Goal: Information Seeking & Learning: Learn about a topic

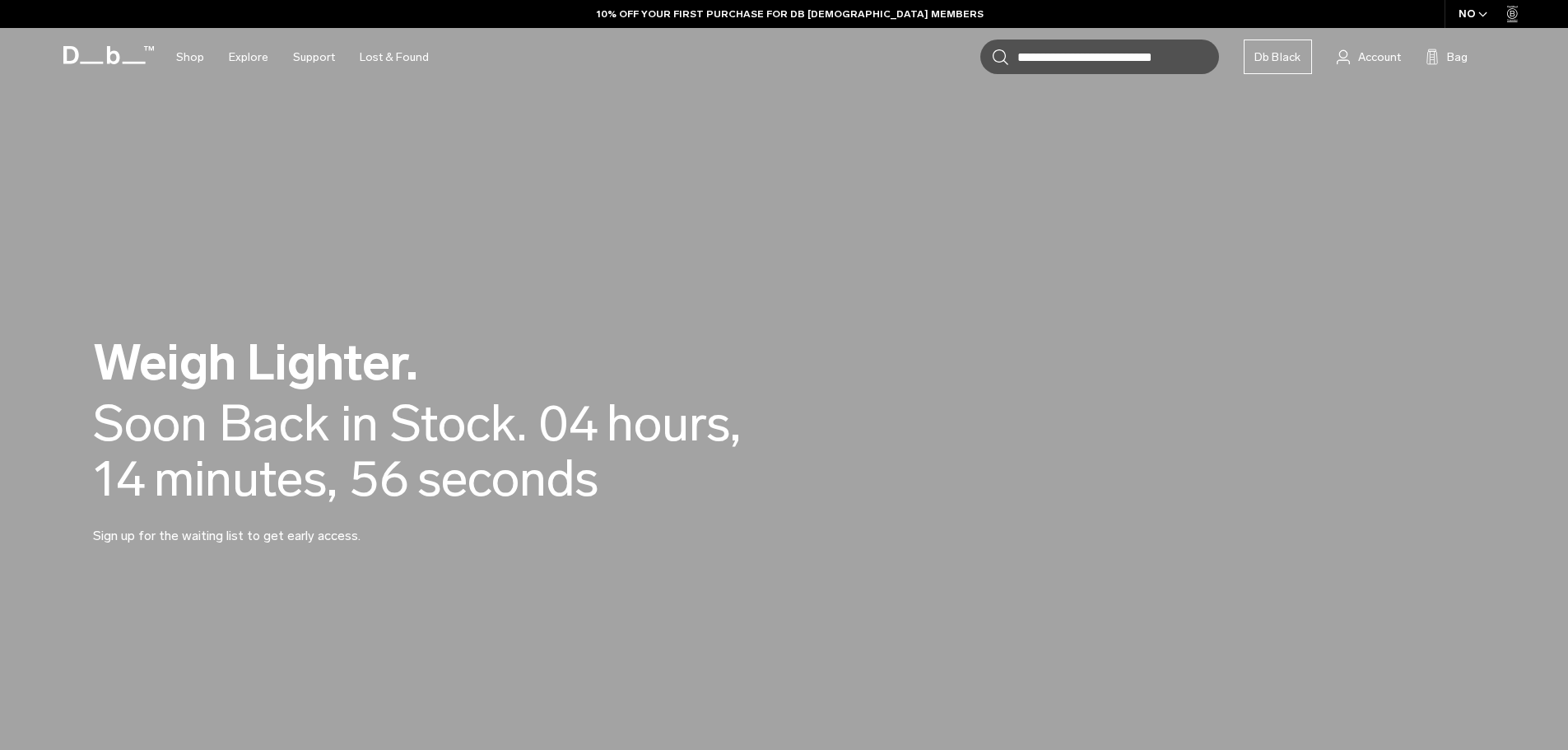
click at [0, 0] on p "In order to optimize and continuously improve the website for you, we use cooki…" at bounding box center [0, 0] width 0 height 0
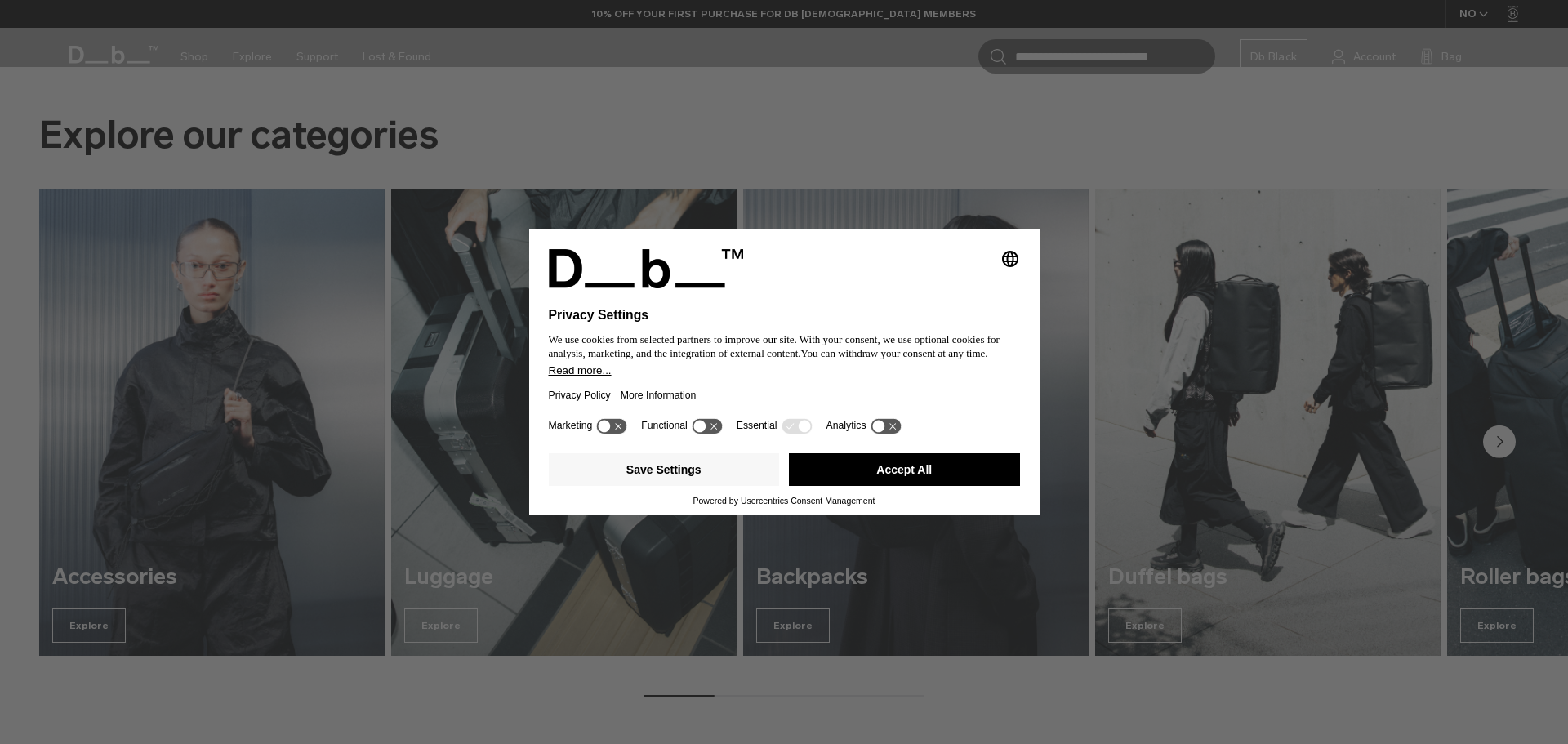
click at [892, 476] on button "Accept All" at bounding box center [904, 470] width 231 height 33
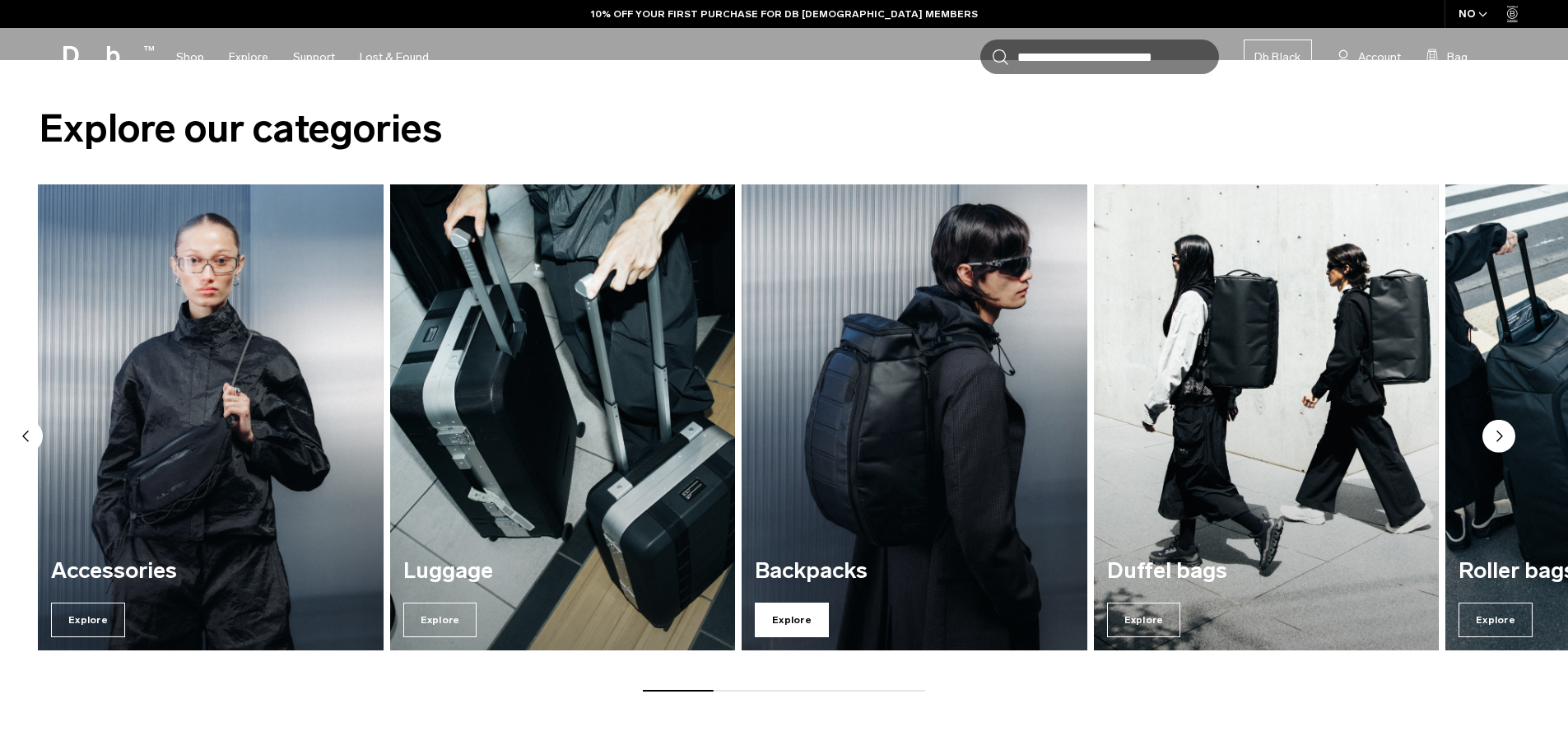
click at [806, 618] on span "Explore" at bounding box center [792, 620] width 74 height 34
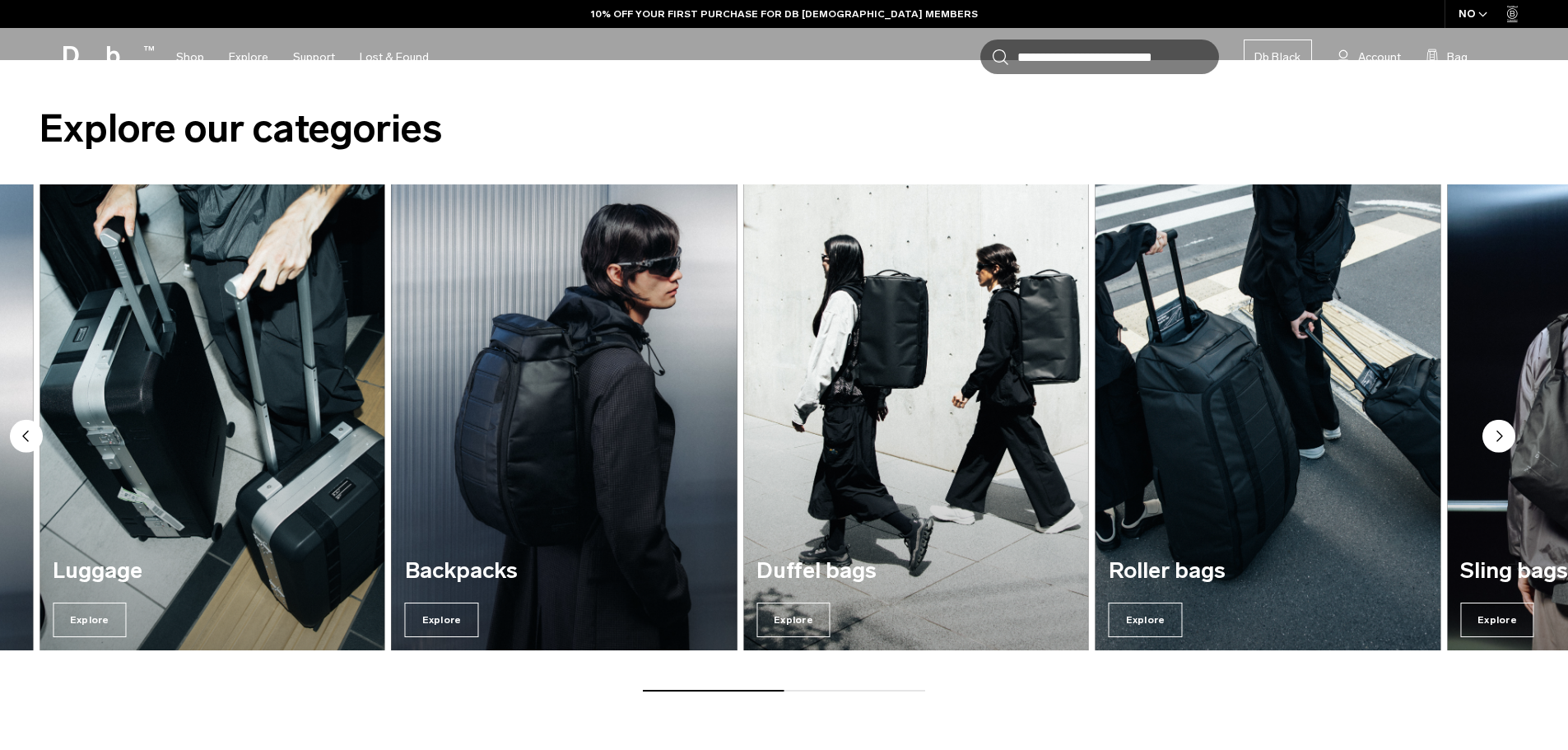
click at [535, 506] on img "3 / 7" at bounding box center [563, 417] width 356 height 480
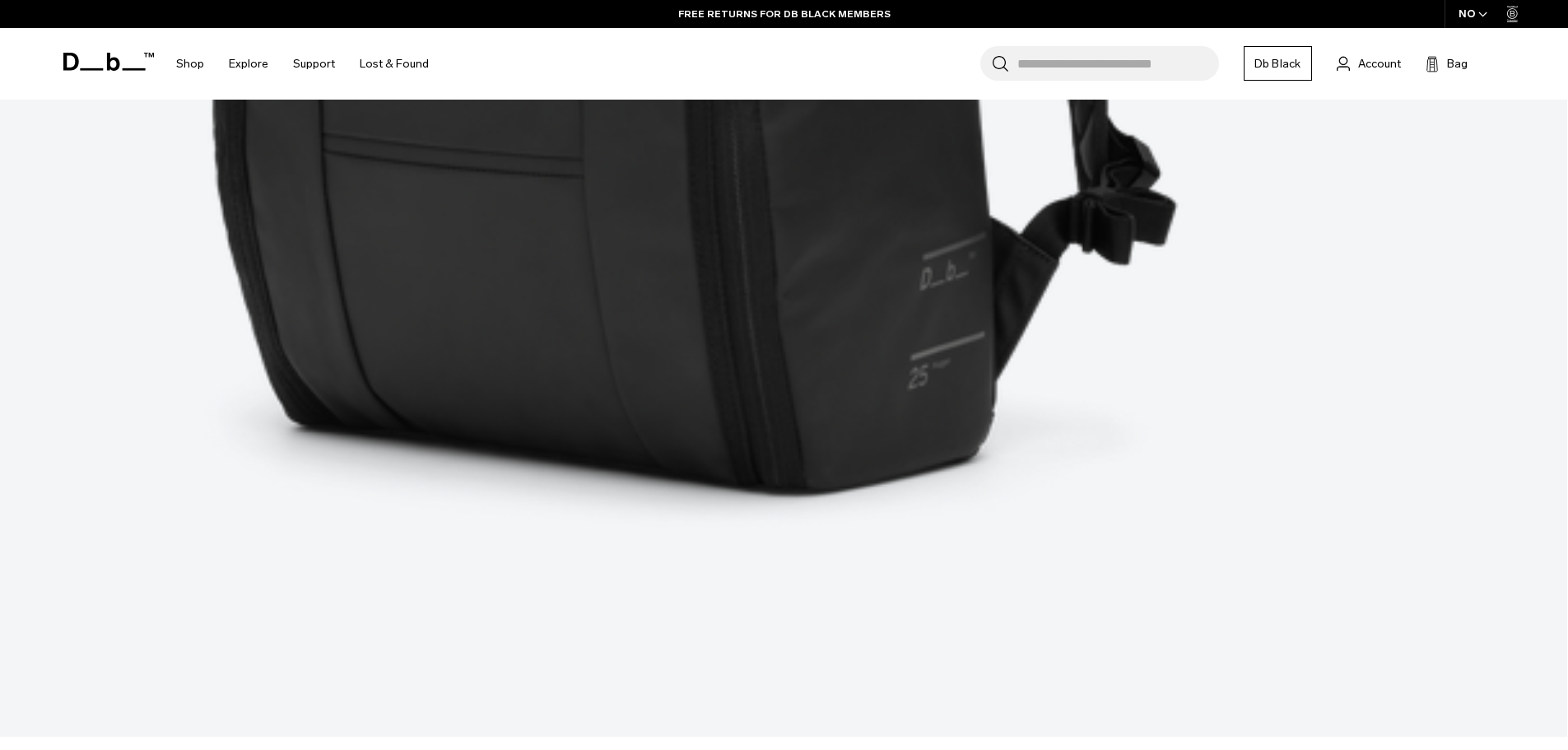
scroll to position [1425, 0]
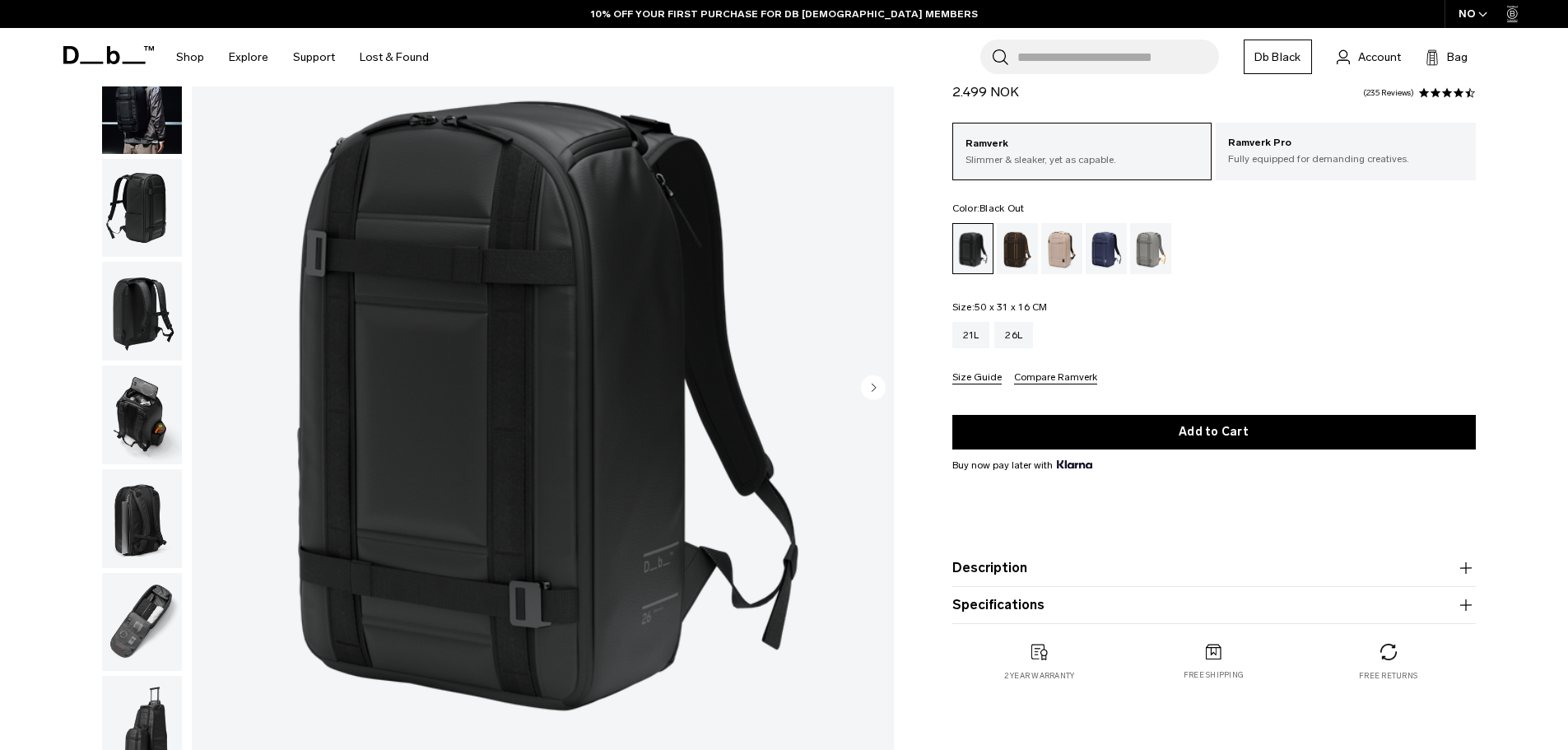
scroll to position [247, 0]
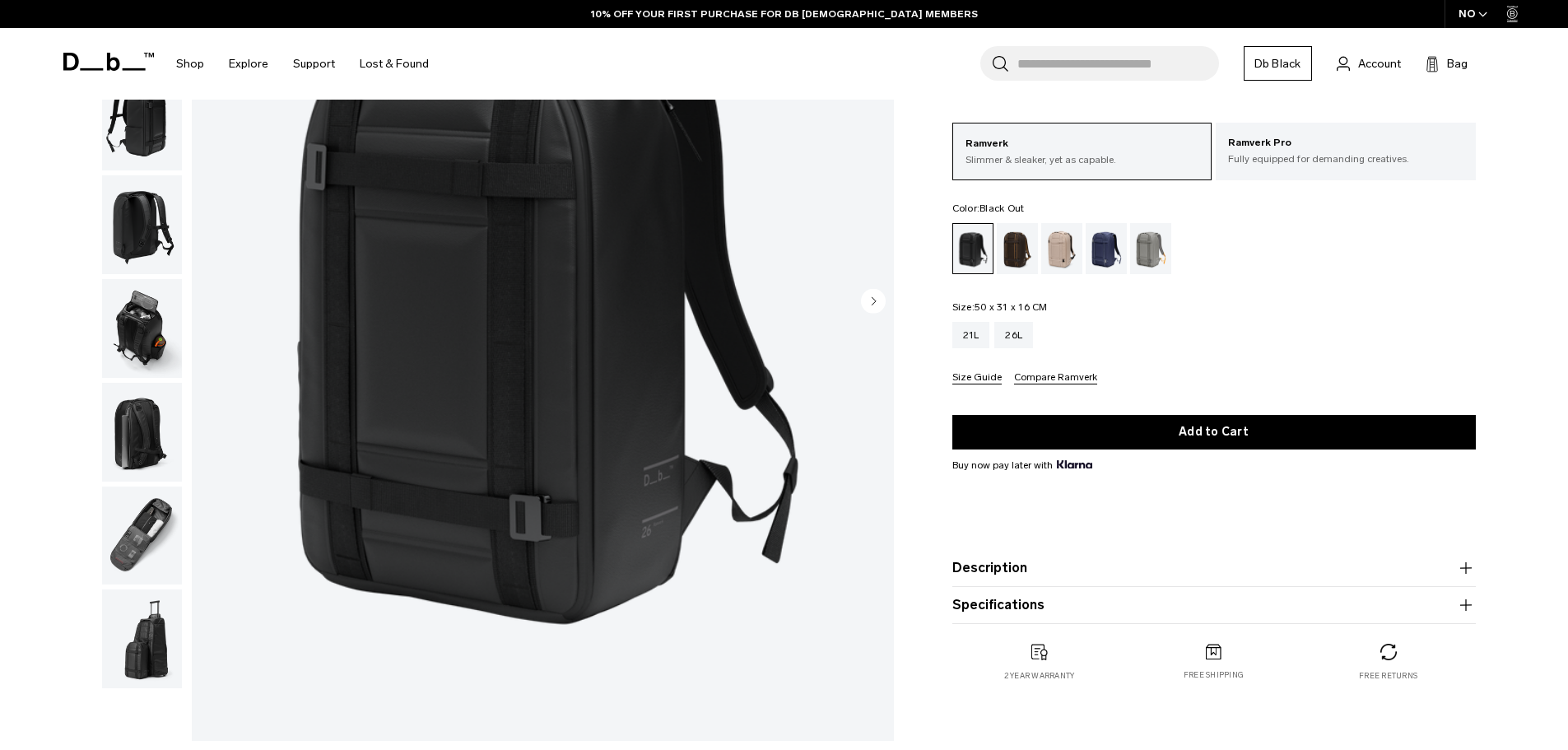
click at [856, 300] on img "1 / 8" at bounding box center [543, 302] width 702 height 877
click at [0, 0] on img at bounding box center [0, 0] width 0 height 0
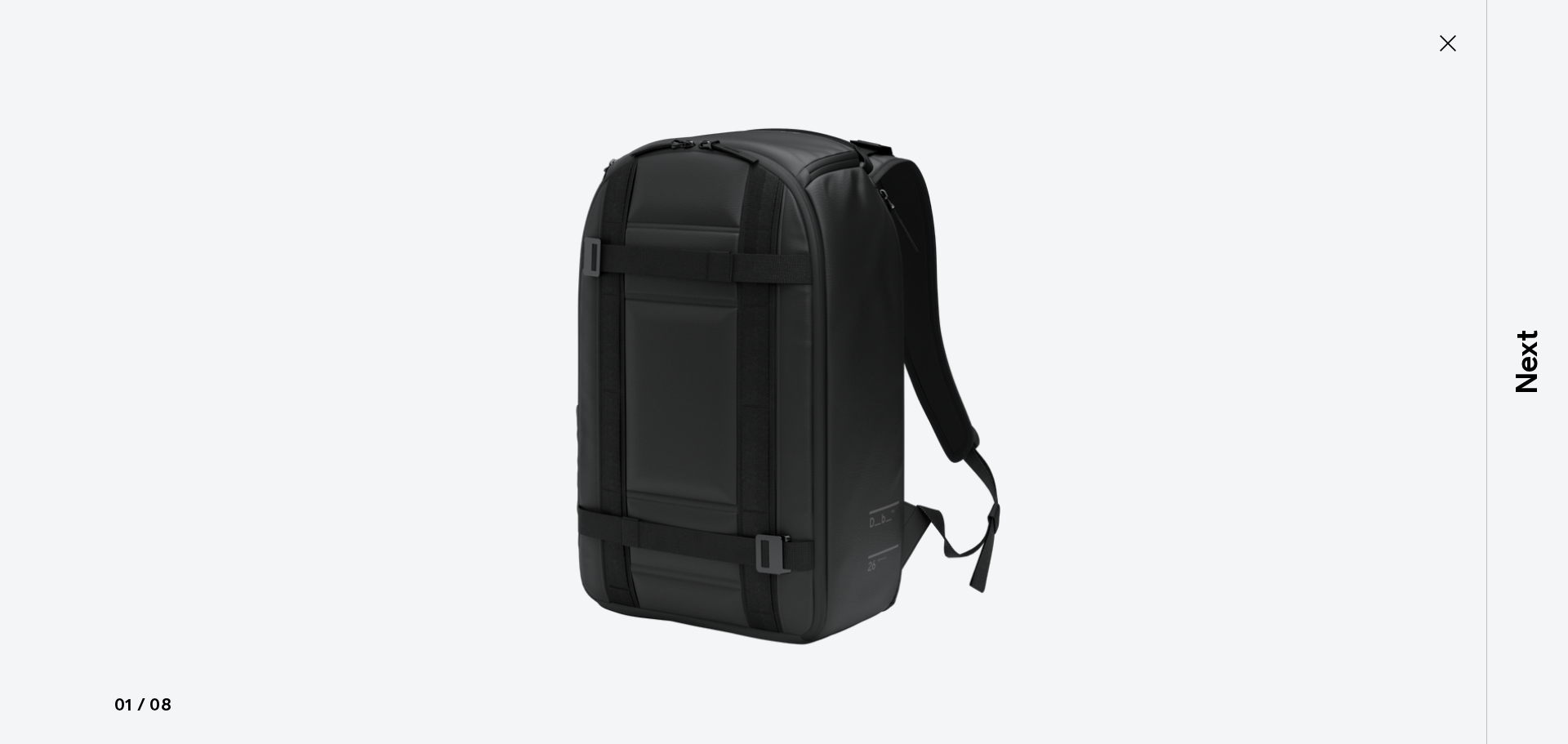
click at [1444, 37] on icon at bounding box center [1447, 43] width 27 height 27
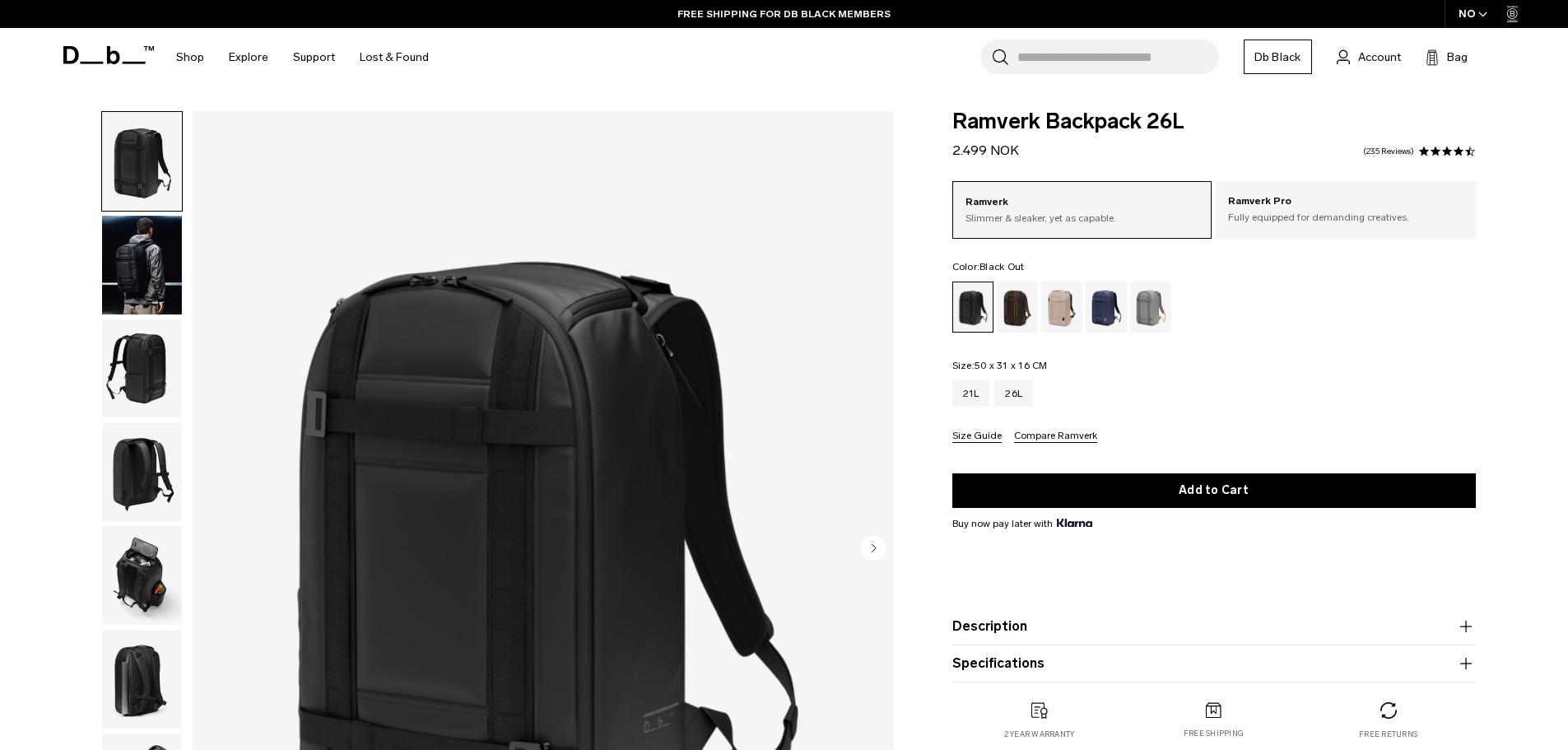
scroll to position [82, 0]
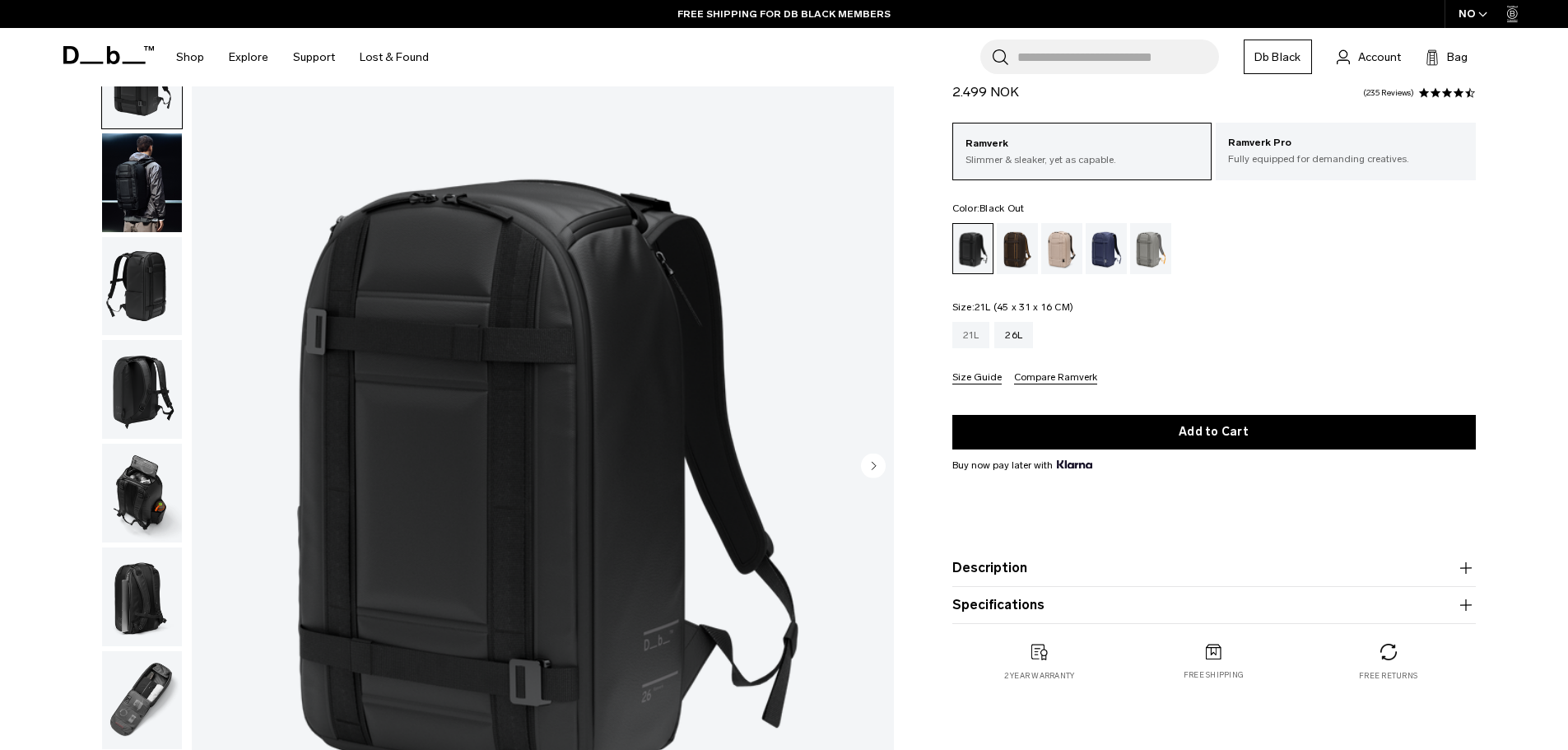
click at [982, 327] on div "21L" at bounding box center [971, 335] width 38 height 27
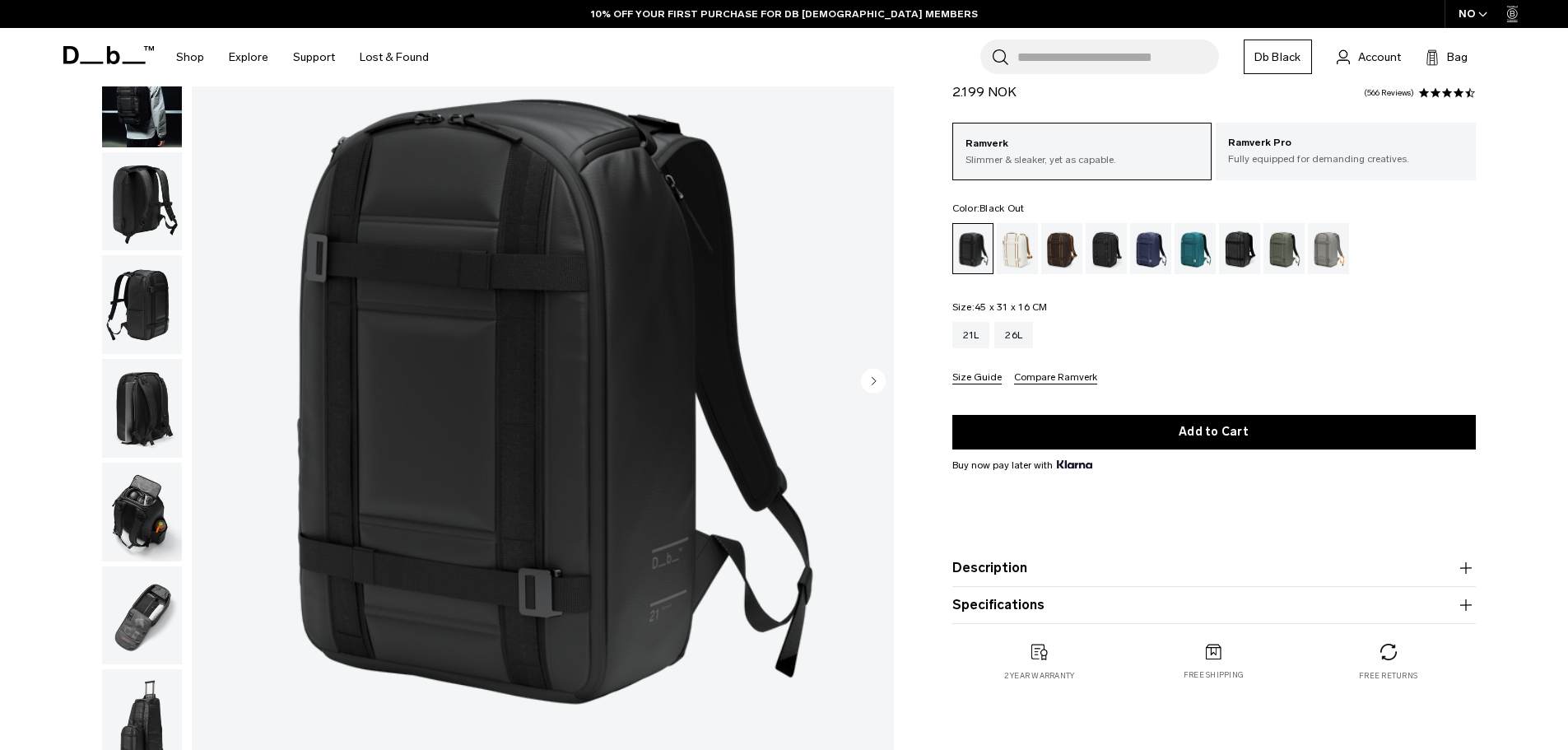
scroll to position [164, 0]
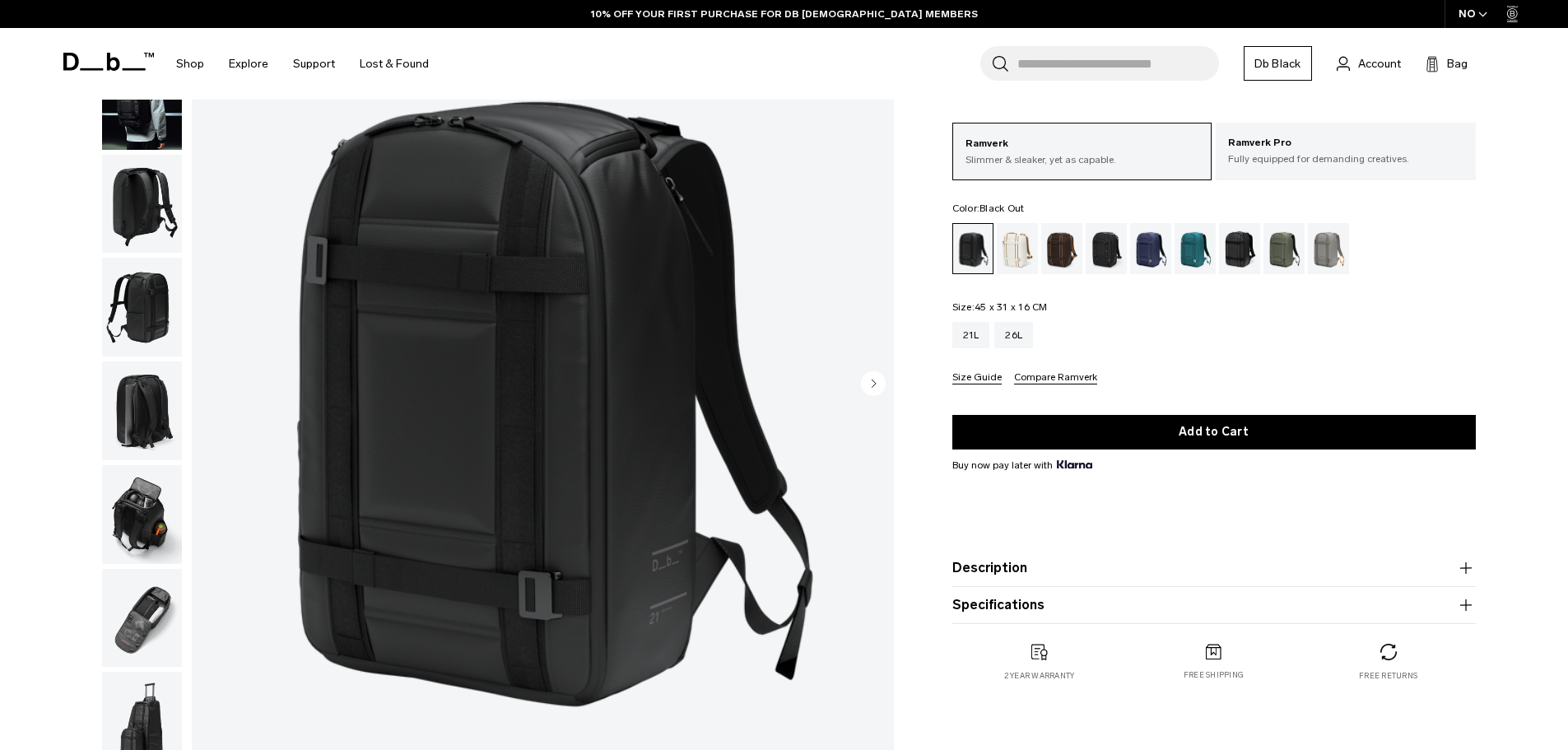
click at [158, 194] on img "button" at bounding box center [142, 204] width 79 height 99
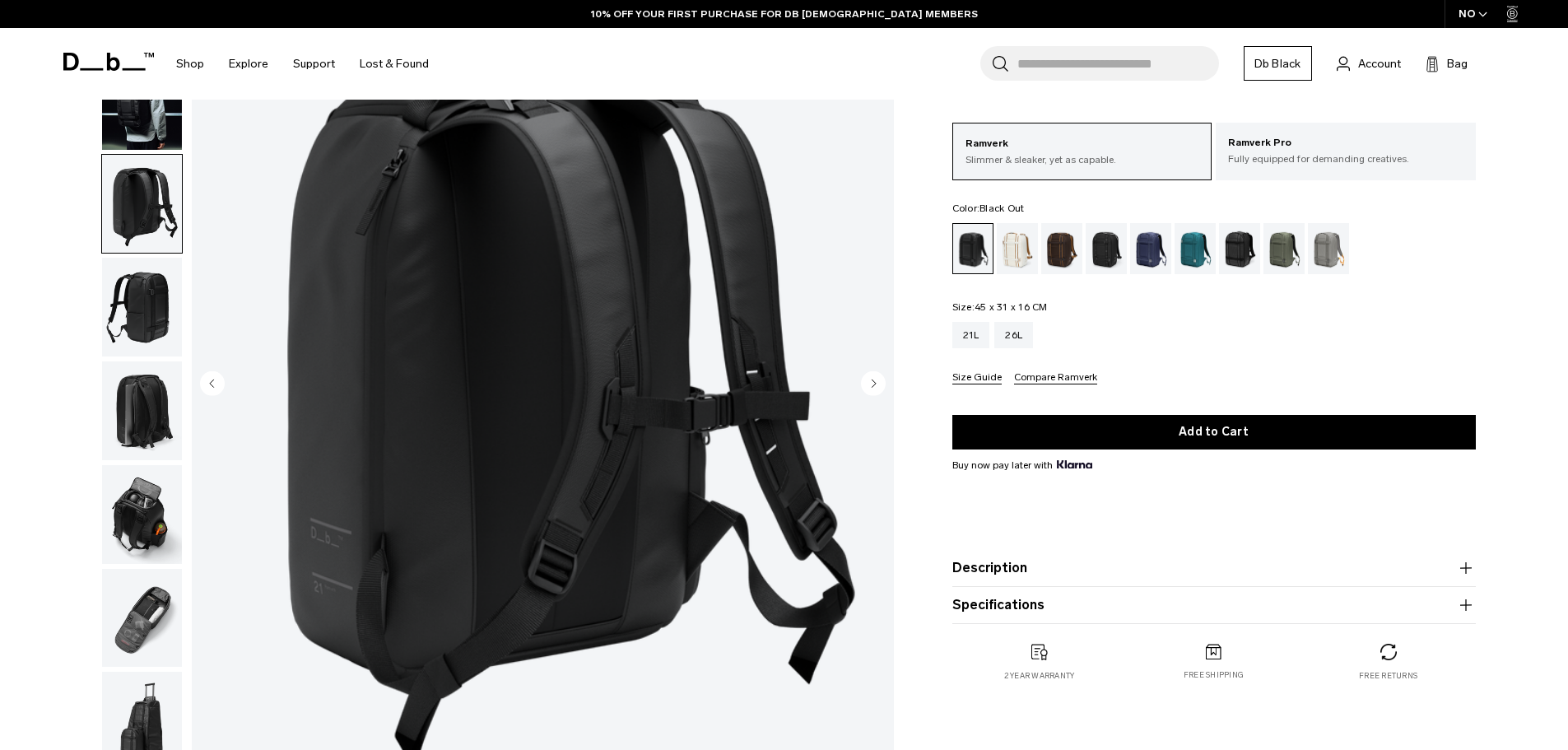
click at [151, 265] on img "button" at bounding box center [142, 307] width 79 height 99
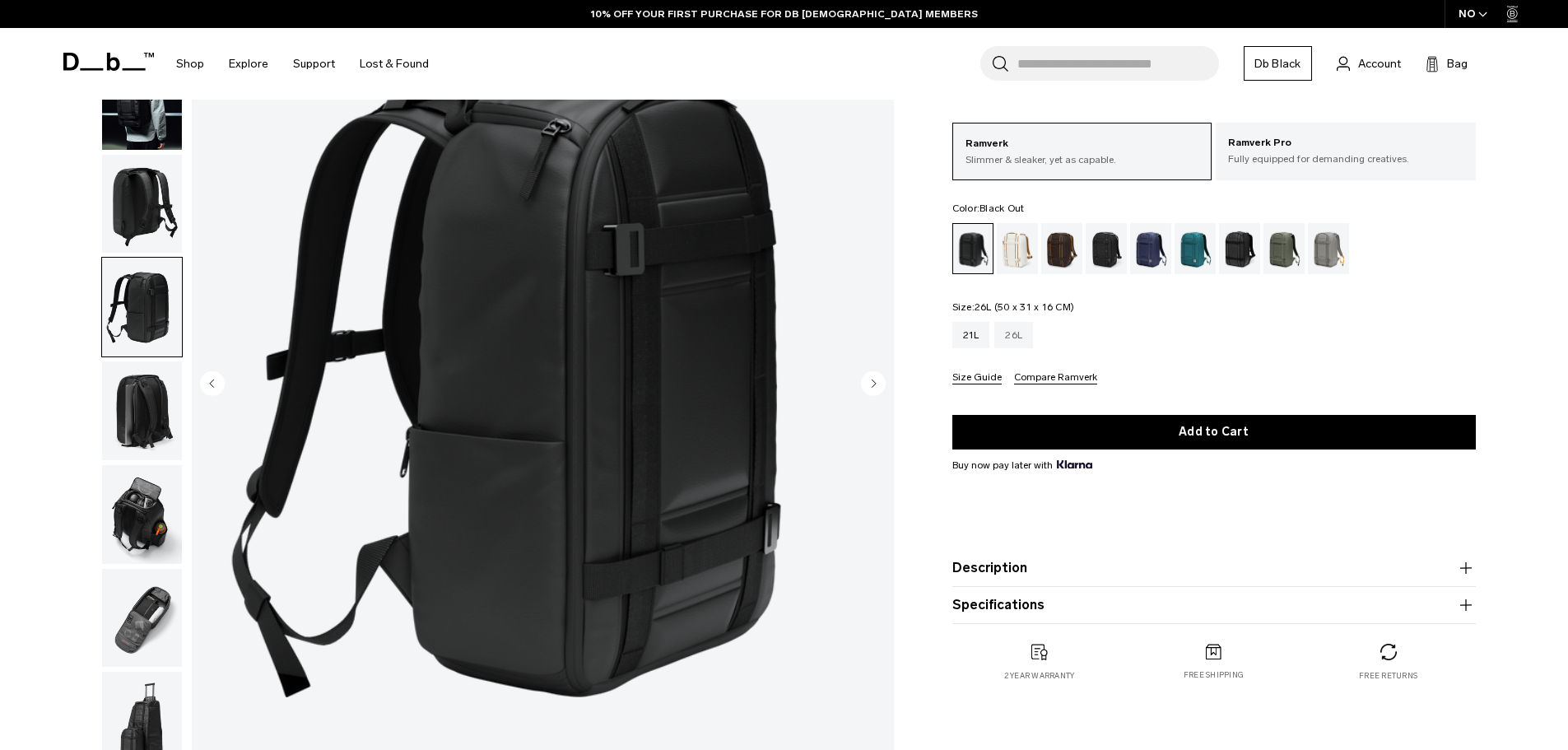
click at [1013, 333] on div "26L" at bounding box center [1014, 335] width 39 height 27
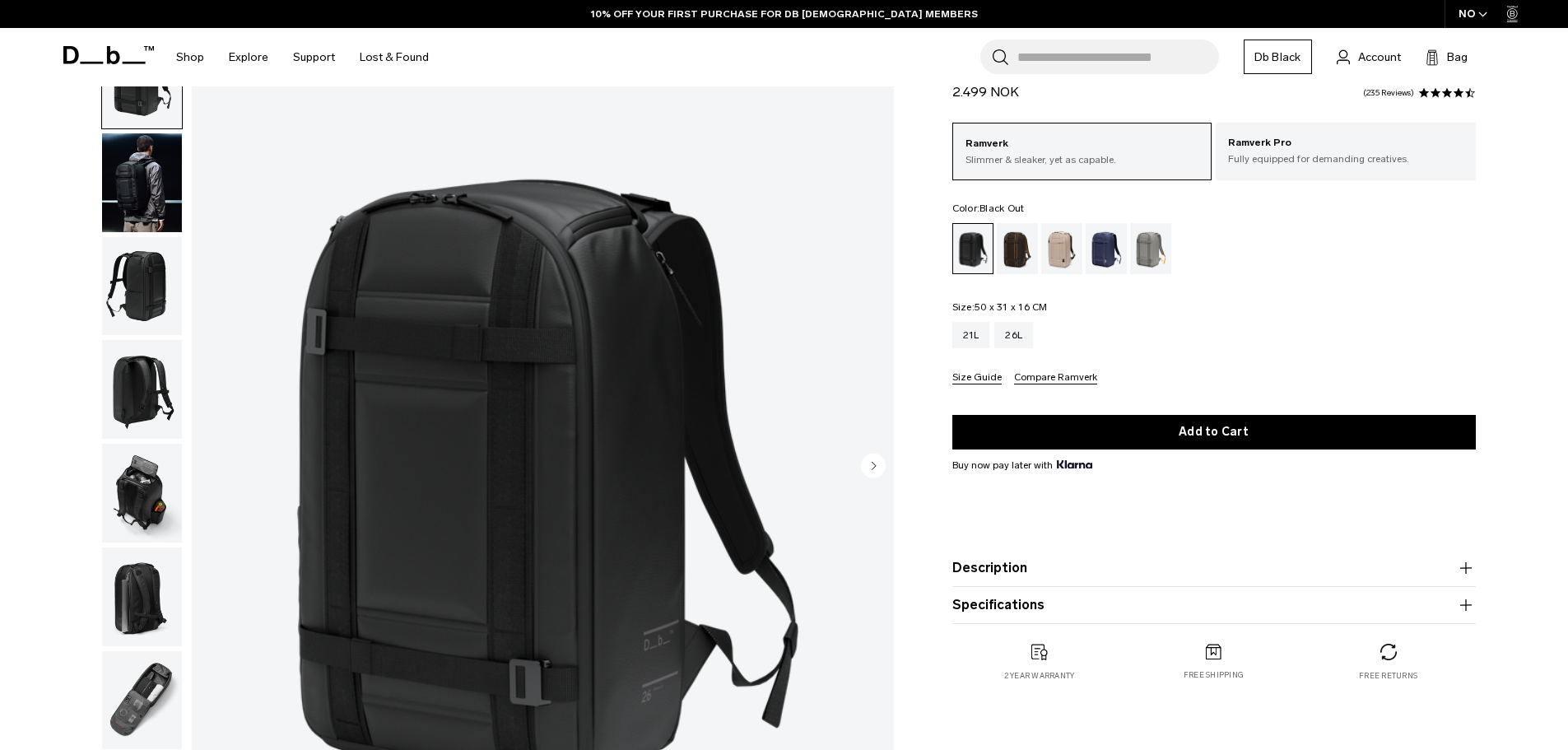
click at [876, 452] on img "1 / 8" at bounding box center [543, 466] width 702 height 877
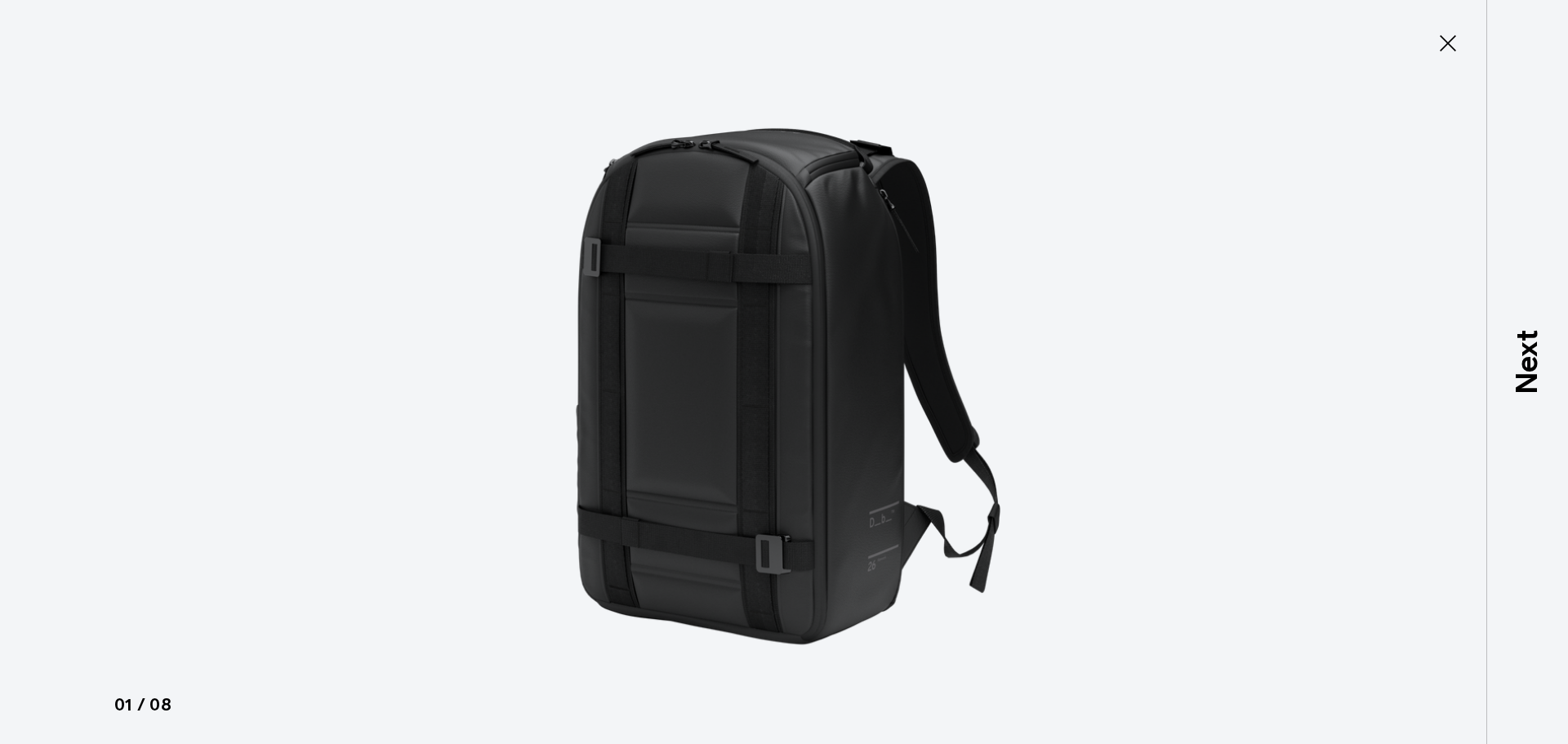
click at [869, 448] on img at bounding box center [784, 372] width 735 height 744
click at [1442, 37] on icon at bounding box center [1448, 43] width 16 height 16
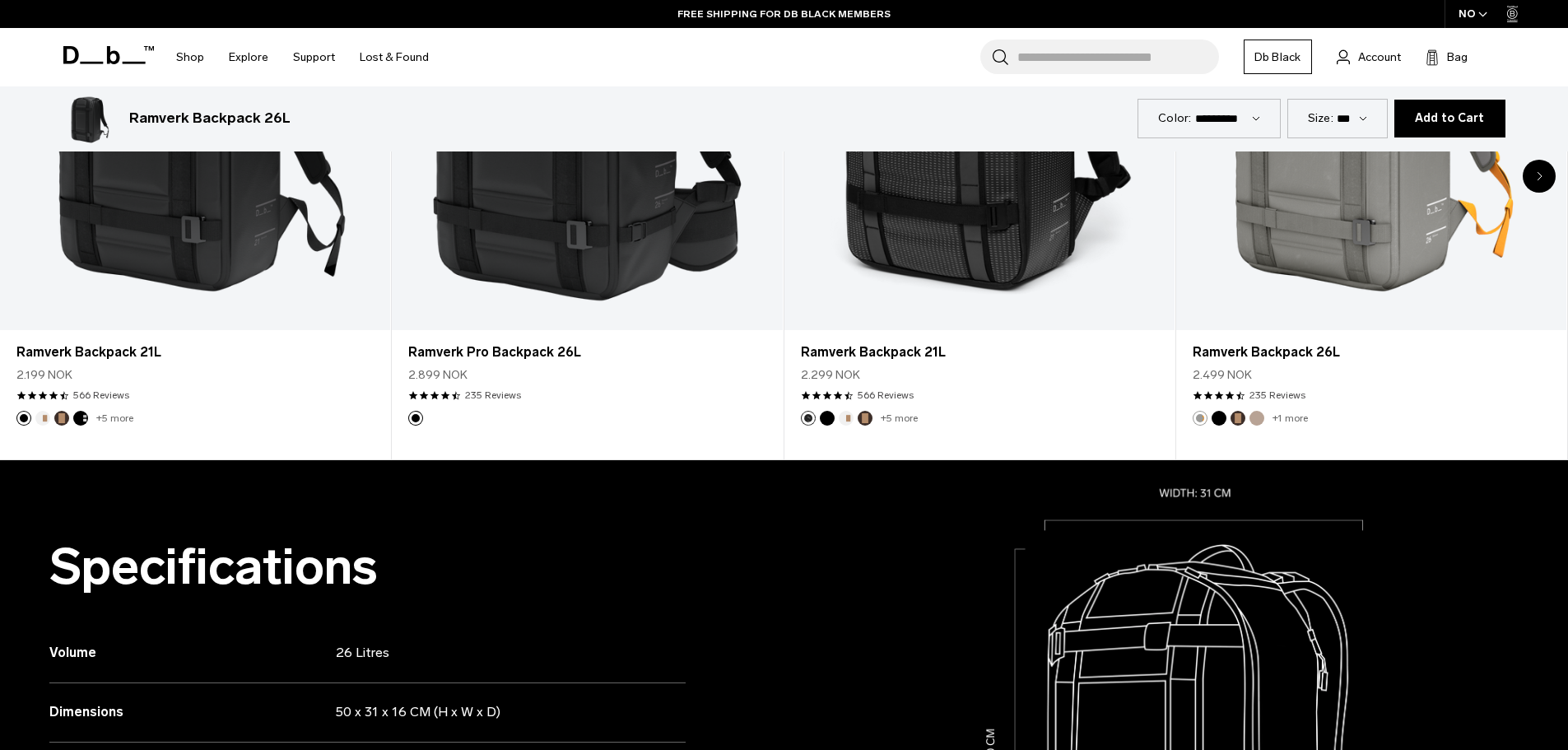
scroll to position [1591, 0]
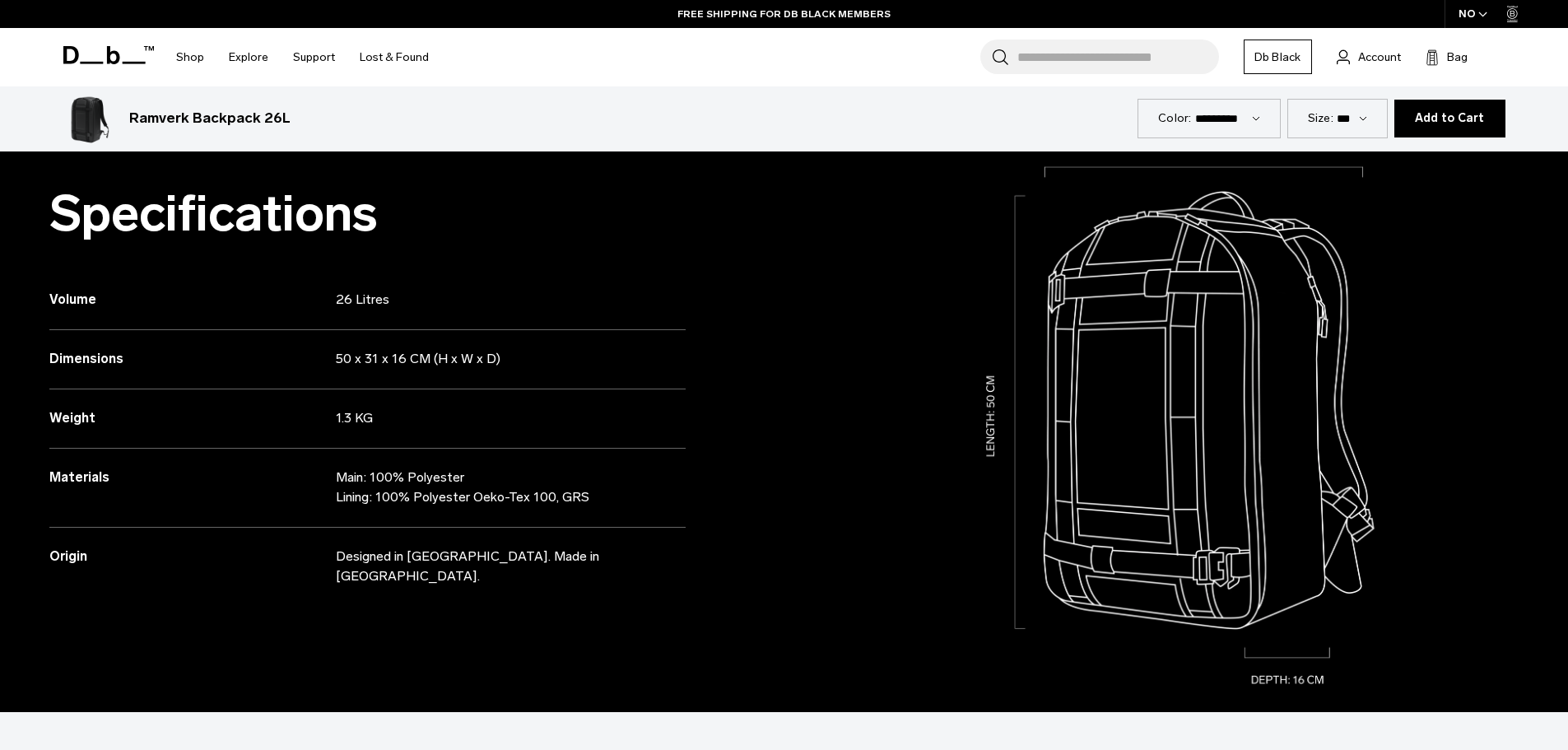
click at [1560, 194] on div at bounding box center [1177, 410] width 785 height 606
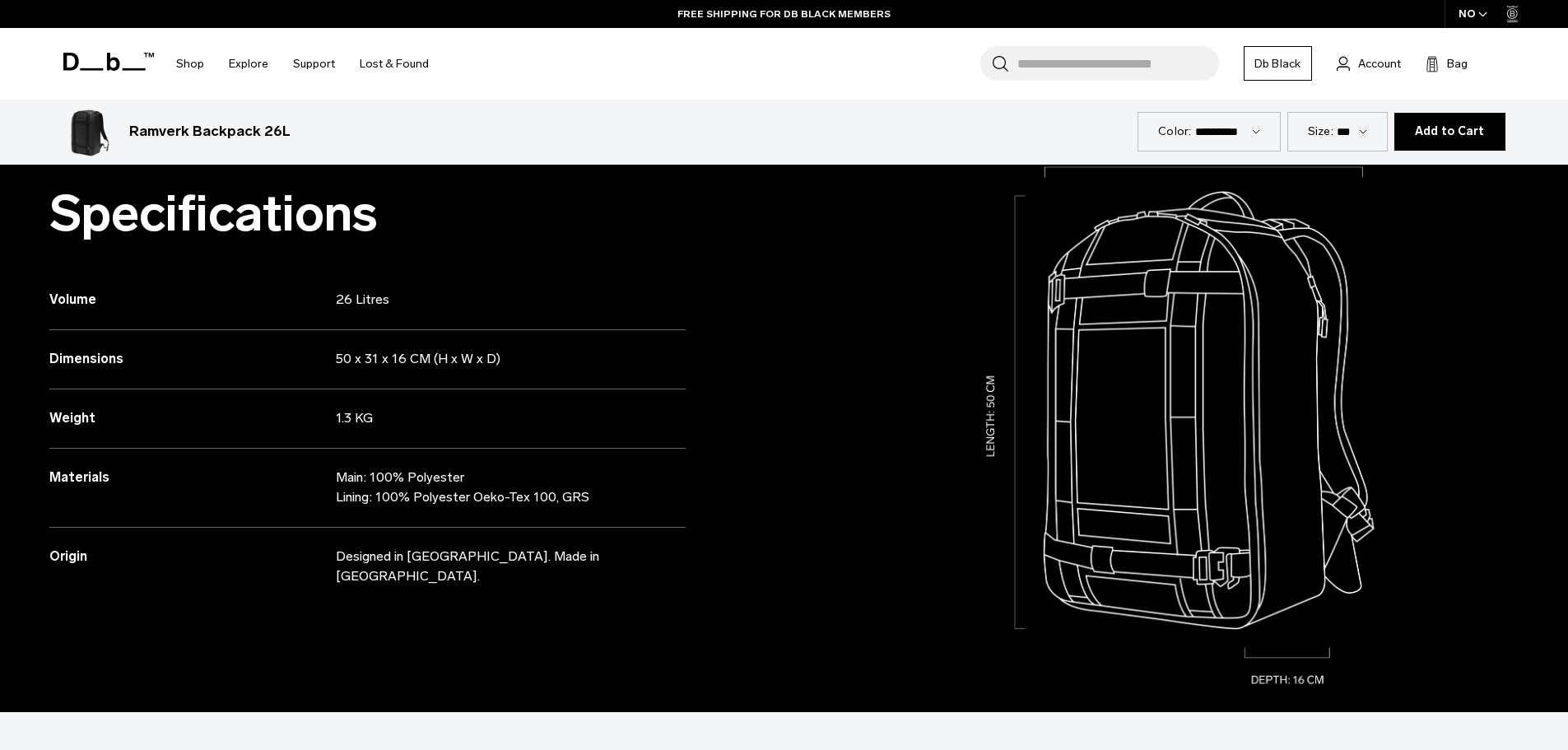
click at [1562, 209] on div at bounding box center [1177, 410] width 785 height 606
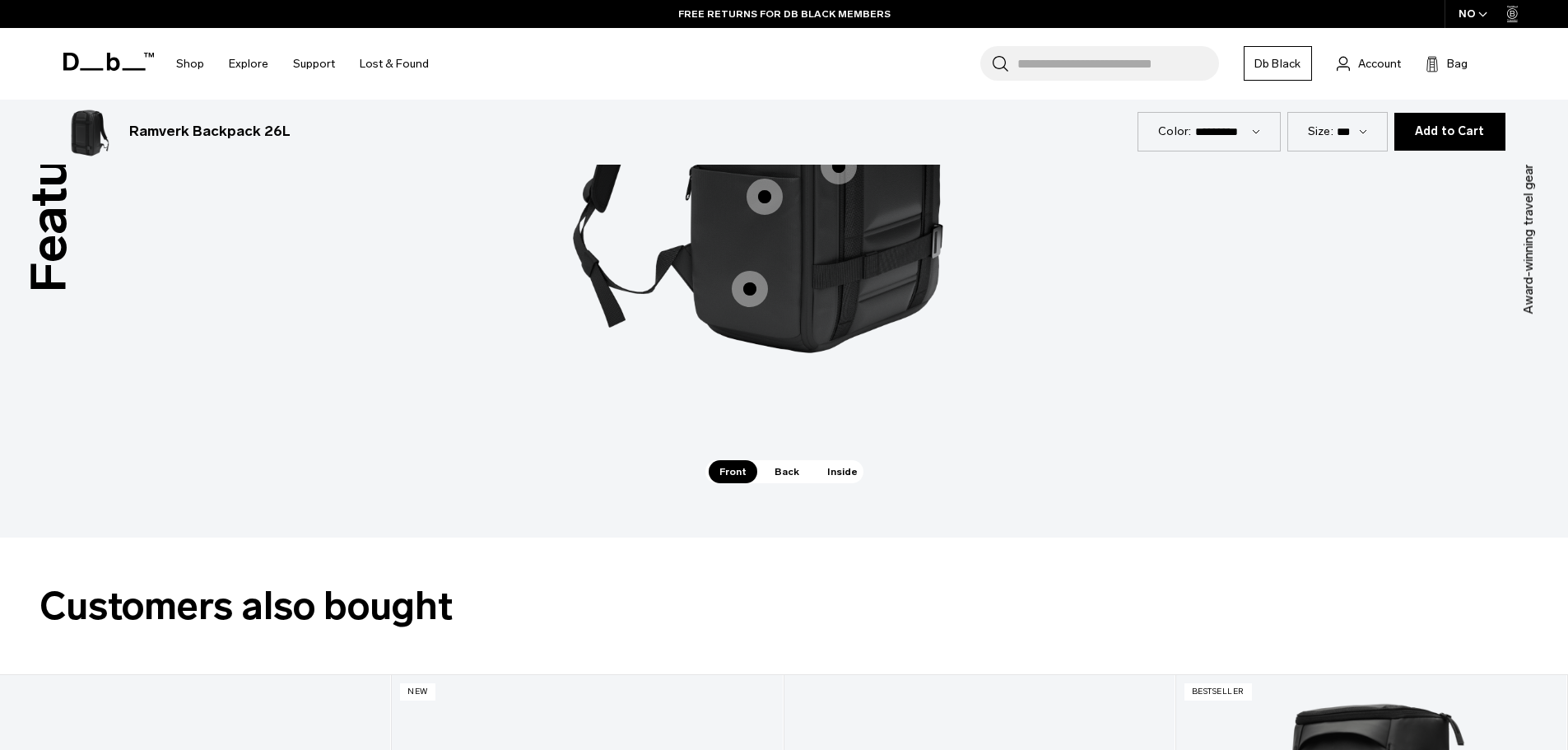
scroll to position [0, 0]
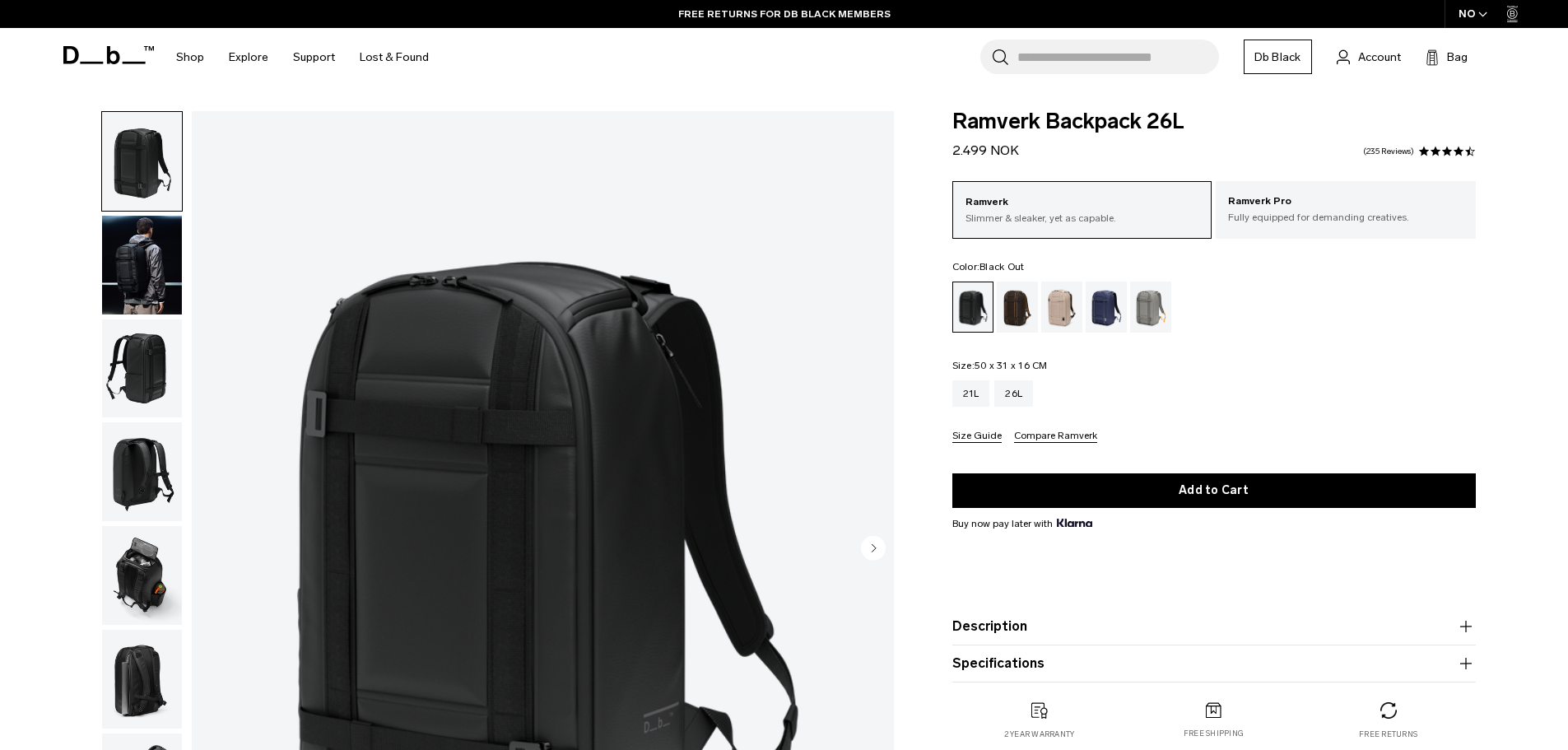
click at [1052, 254] on div "Ramverk Slimmer & sleaker, yet as capable. Ramverk Pro Fully equipped for deman…" at bounding box center [1213, 312] width 524 height 262
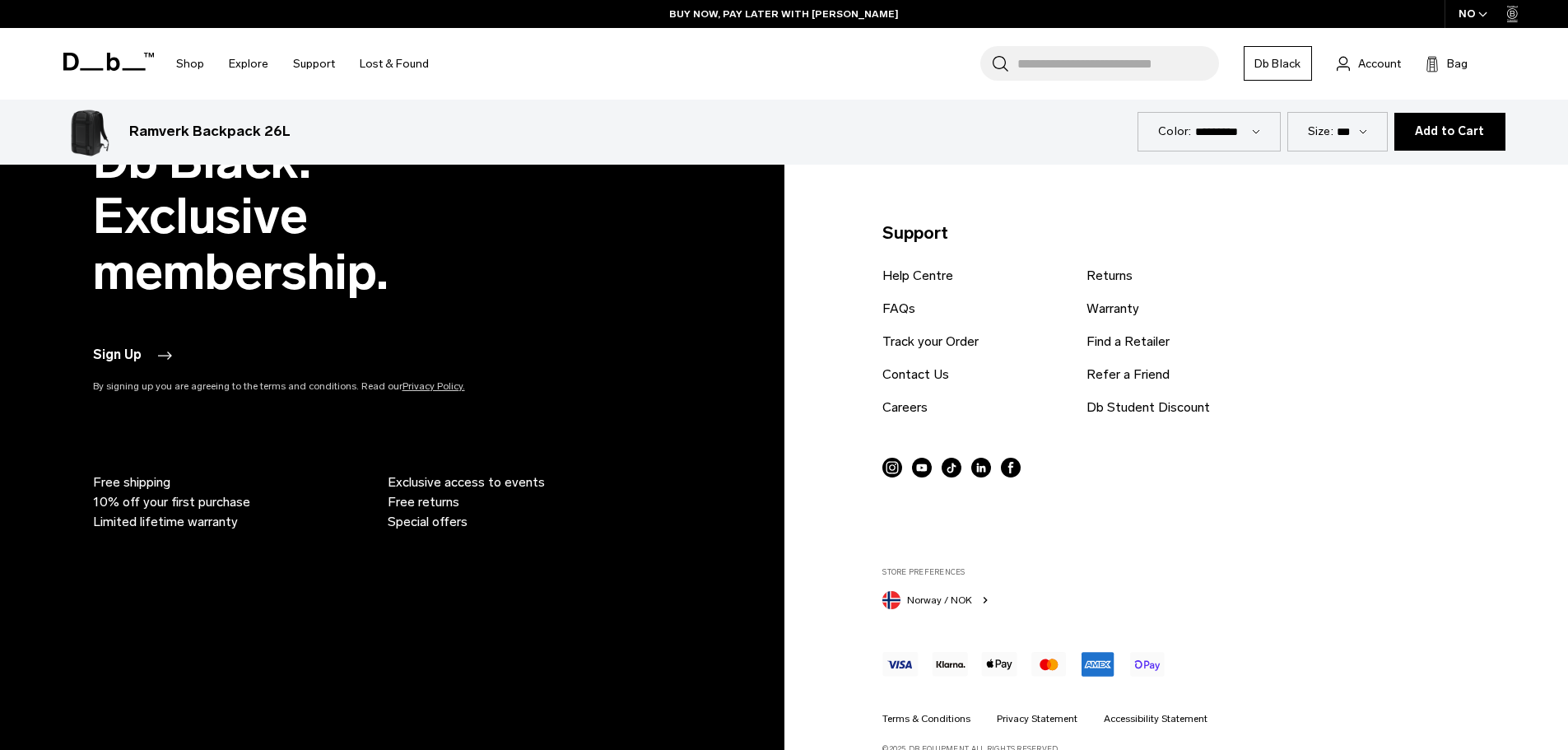
scroll to position [6106, 0]
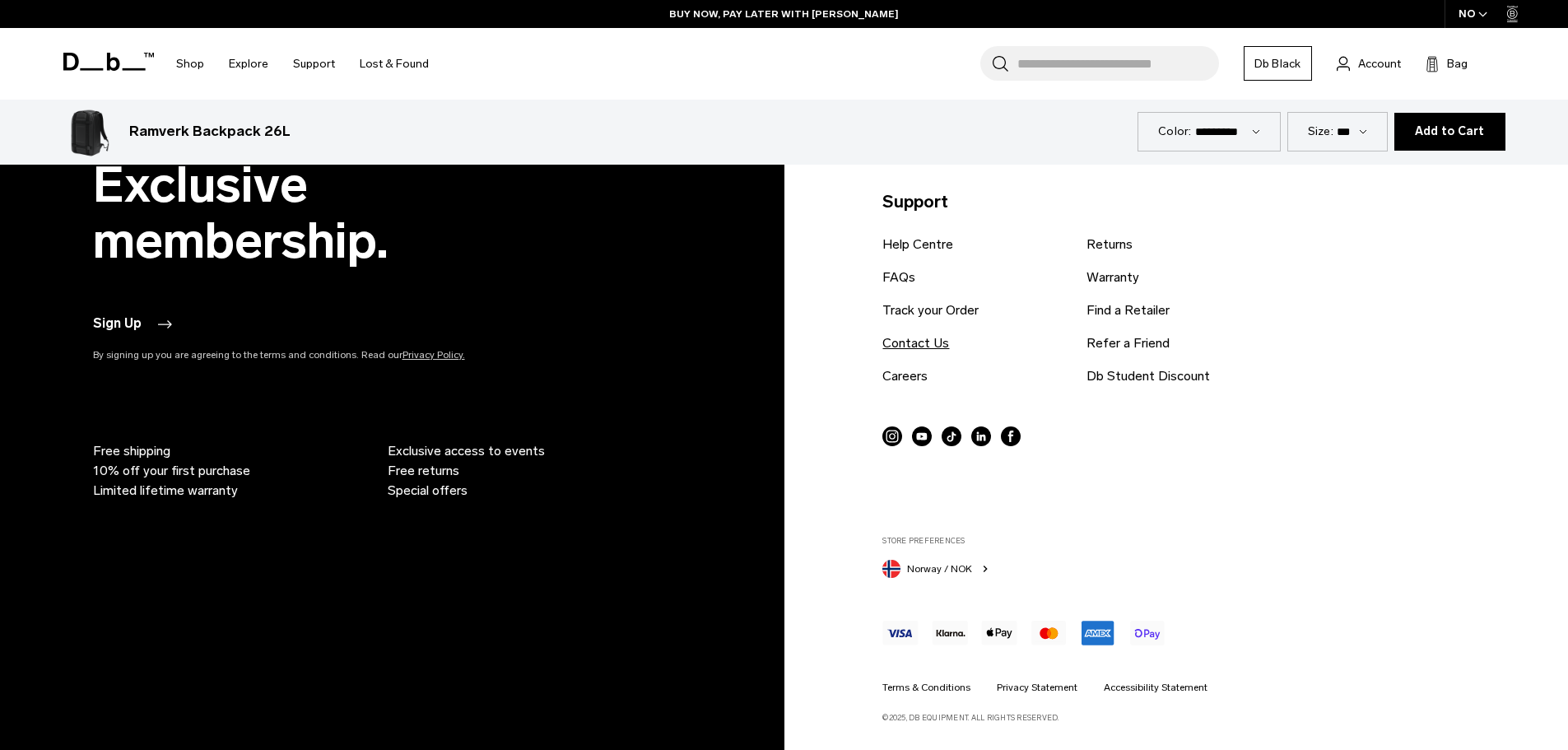
click at [923, 335] on link "Contact Us" at bounding box center [916, 343] width 66 height 19
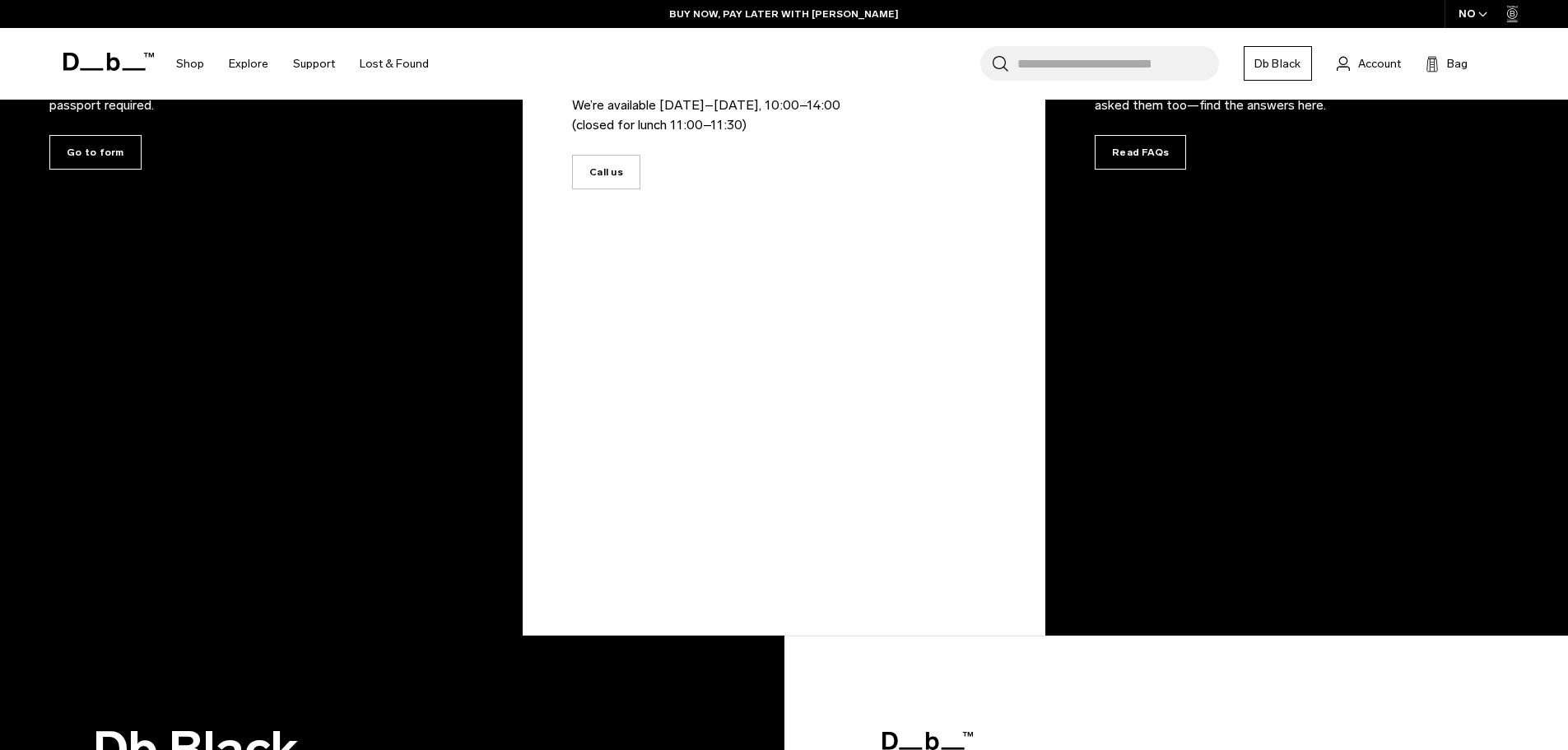
scroll to position [430, 0]
